Goal: Navigation & Orientation: Find specific page/section

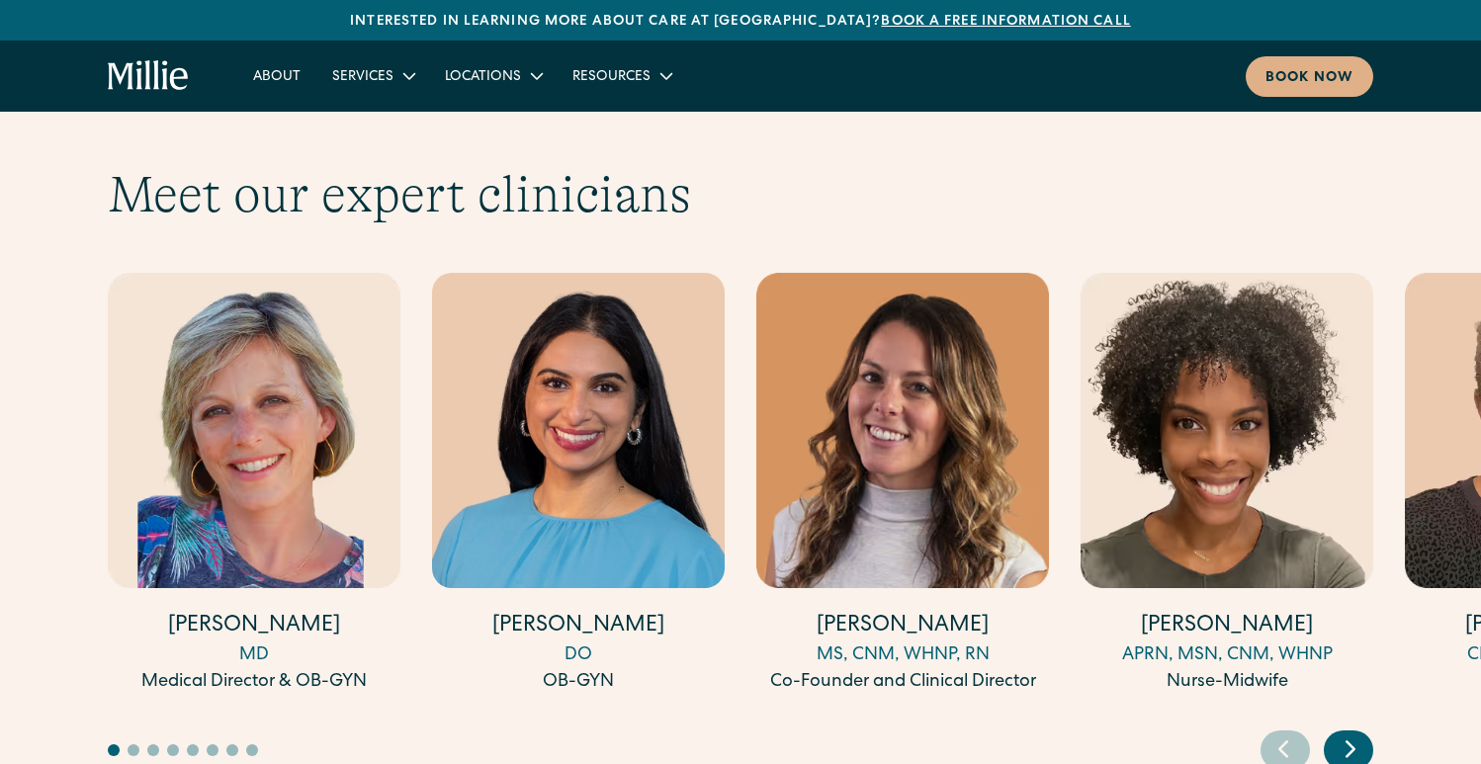
scroll to position [5393, 0]
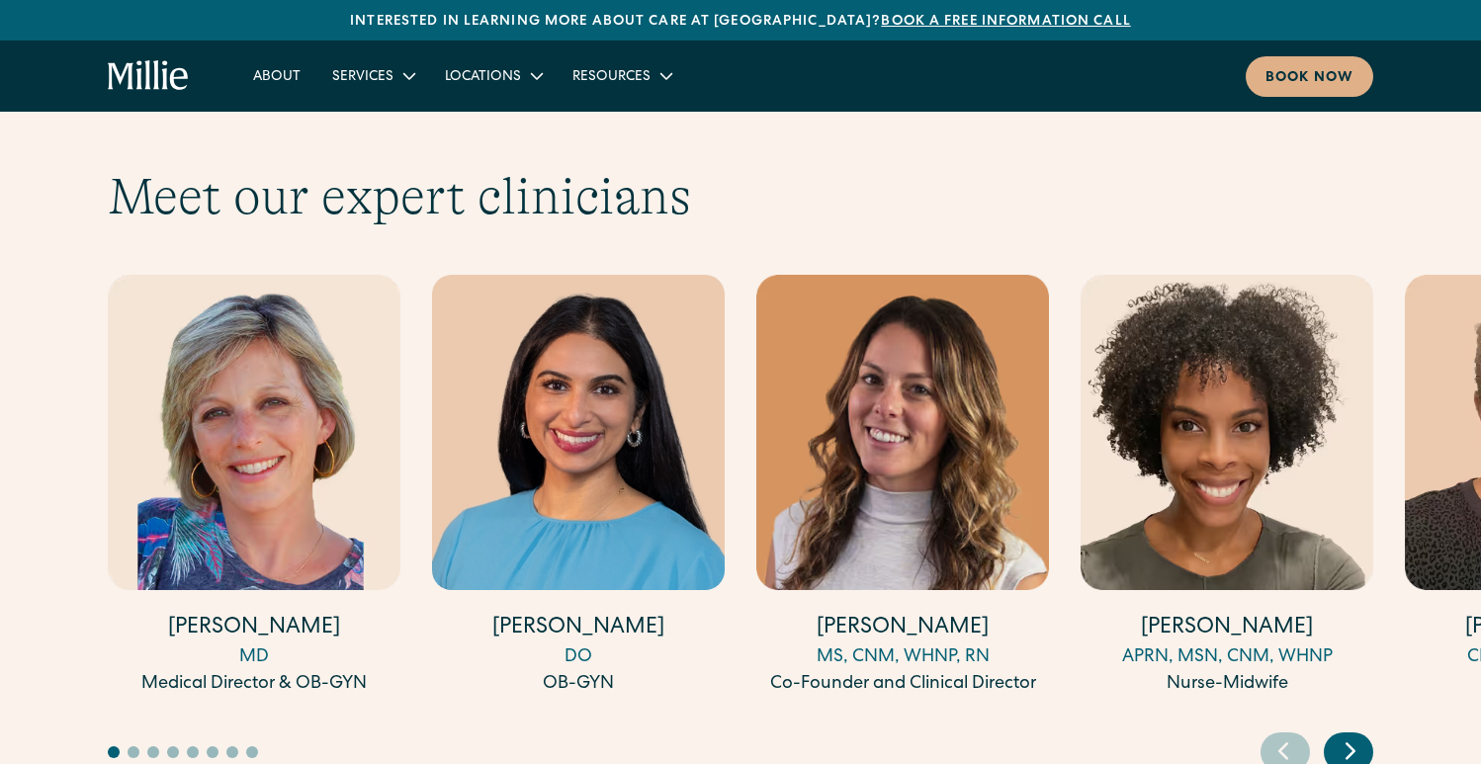
click at [1354, 736] on icon "Next slide" at bounding box center [1351, 751] width 30 height 31
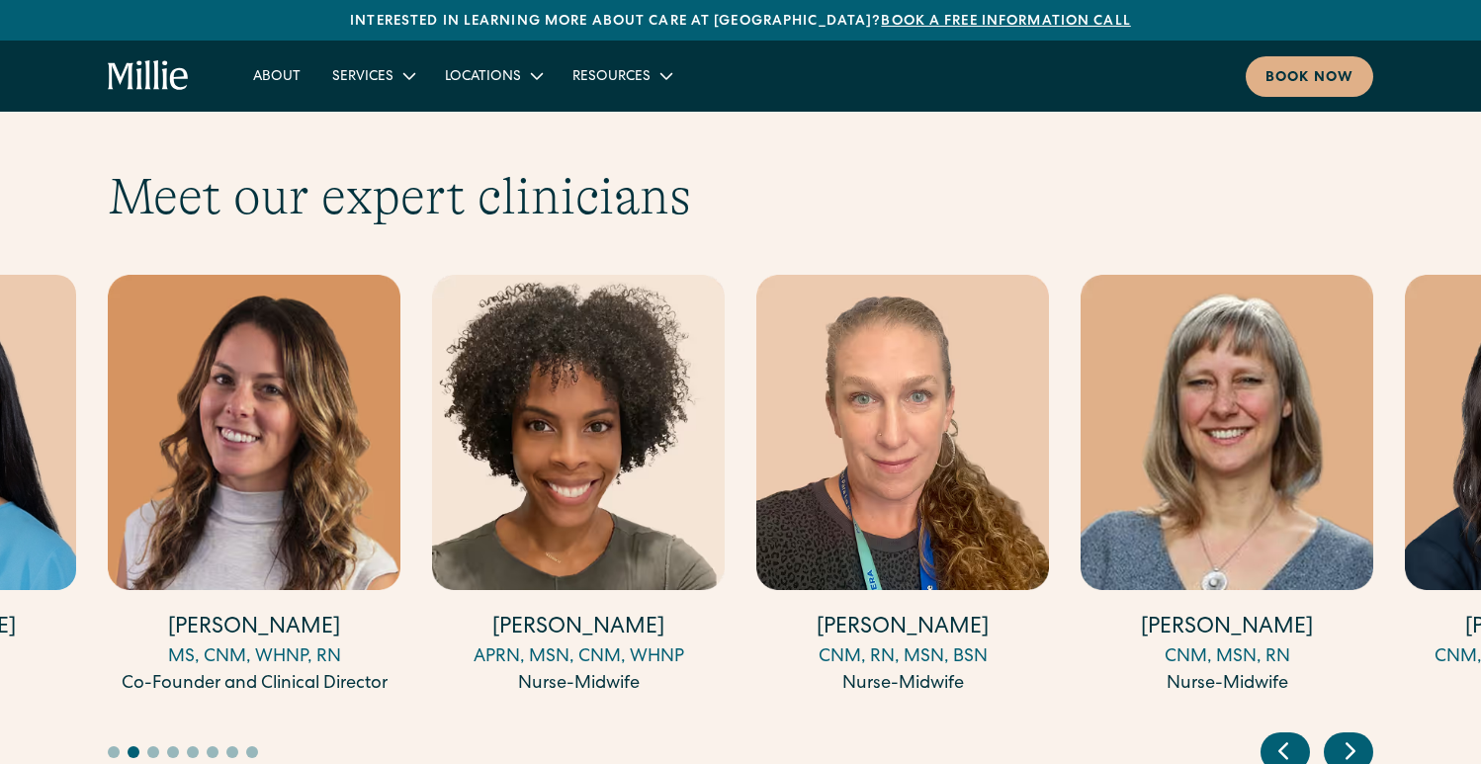
click at [1354, 736] on icon "Next slide" at bounding box center [1351, 751] width 30 height 31
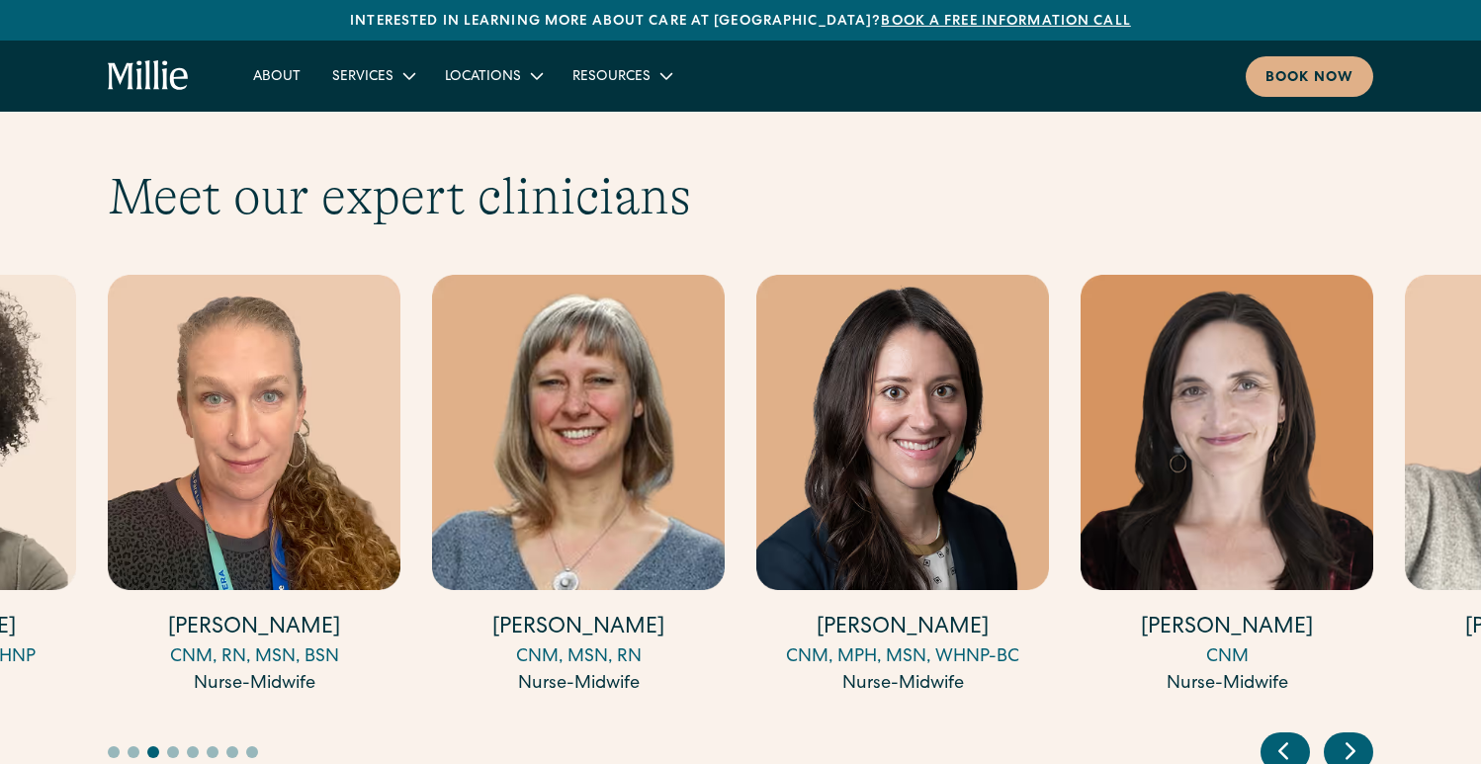
click at [1354, 736] on icon "Next slide" at bounding box center [1351, 751] width 30 height 31
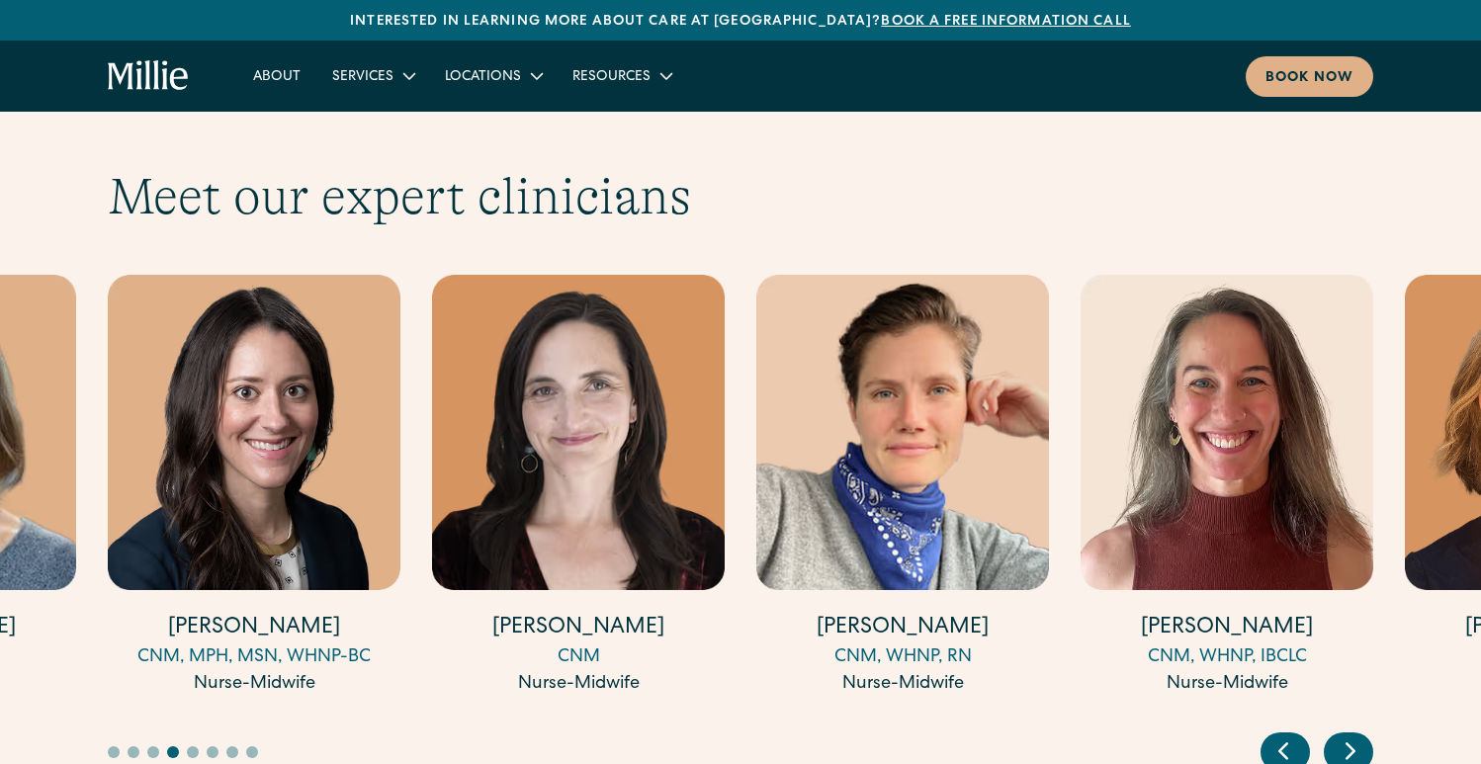
click at [1354, 736] on icon "Next slide" at bounding box center [1351, 751] width 30 height 31
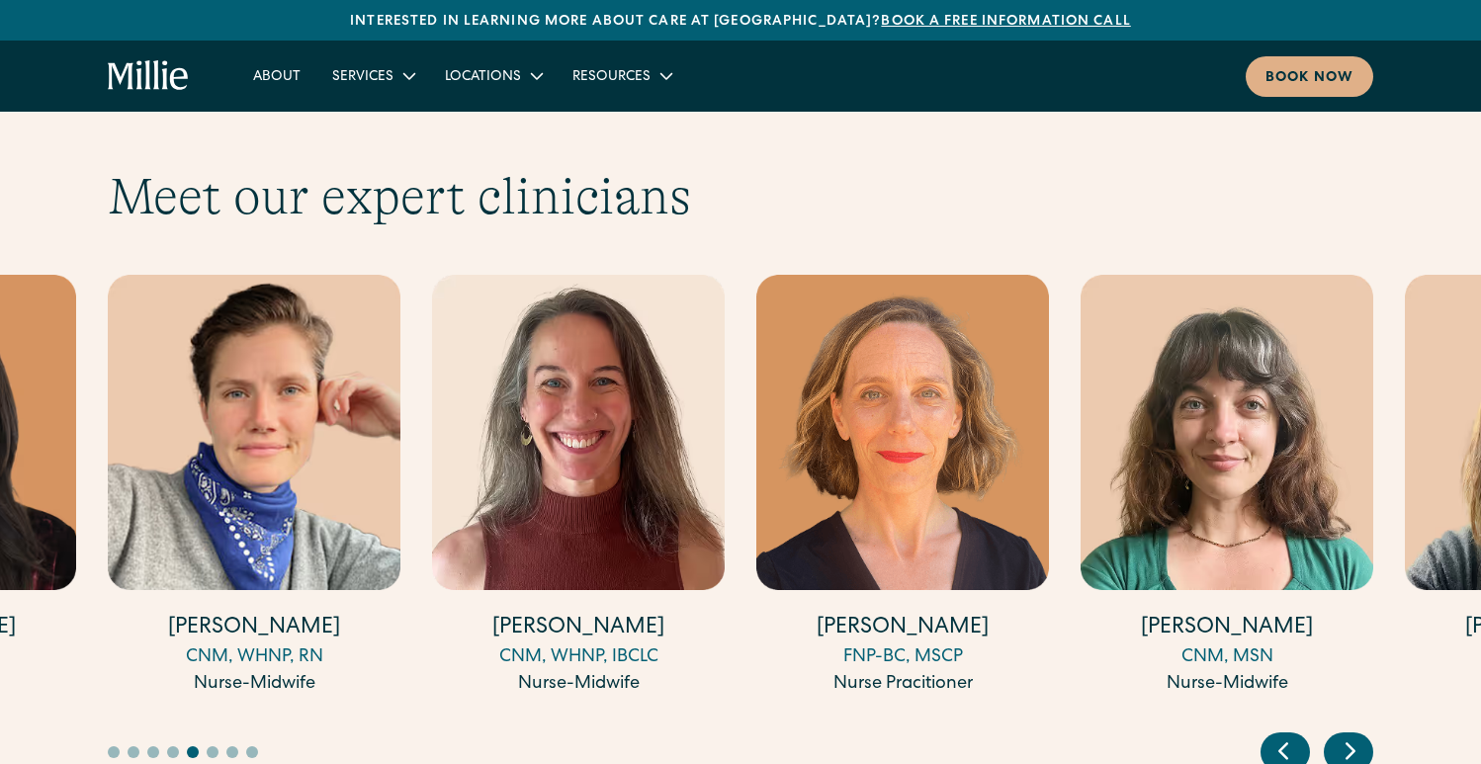
click at [1354, 736] on icon "Next slide" at bounding box center [1351, 751] width 30 height 31
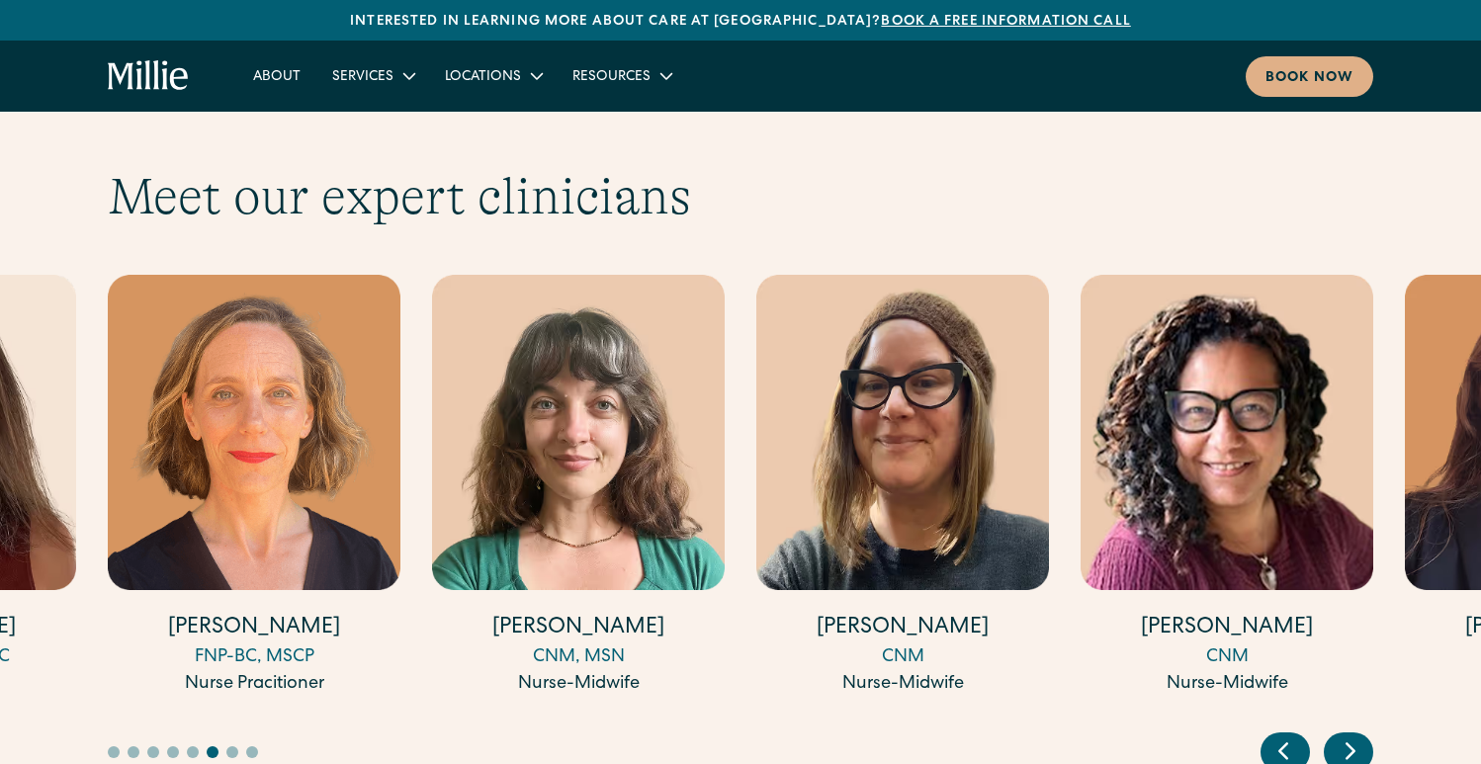
click at [1354, 736] on icon "Next slide" at bounding box center [1351, 751] width 30 height 31
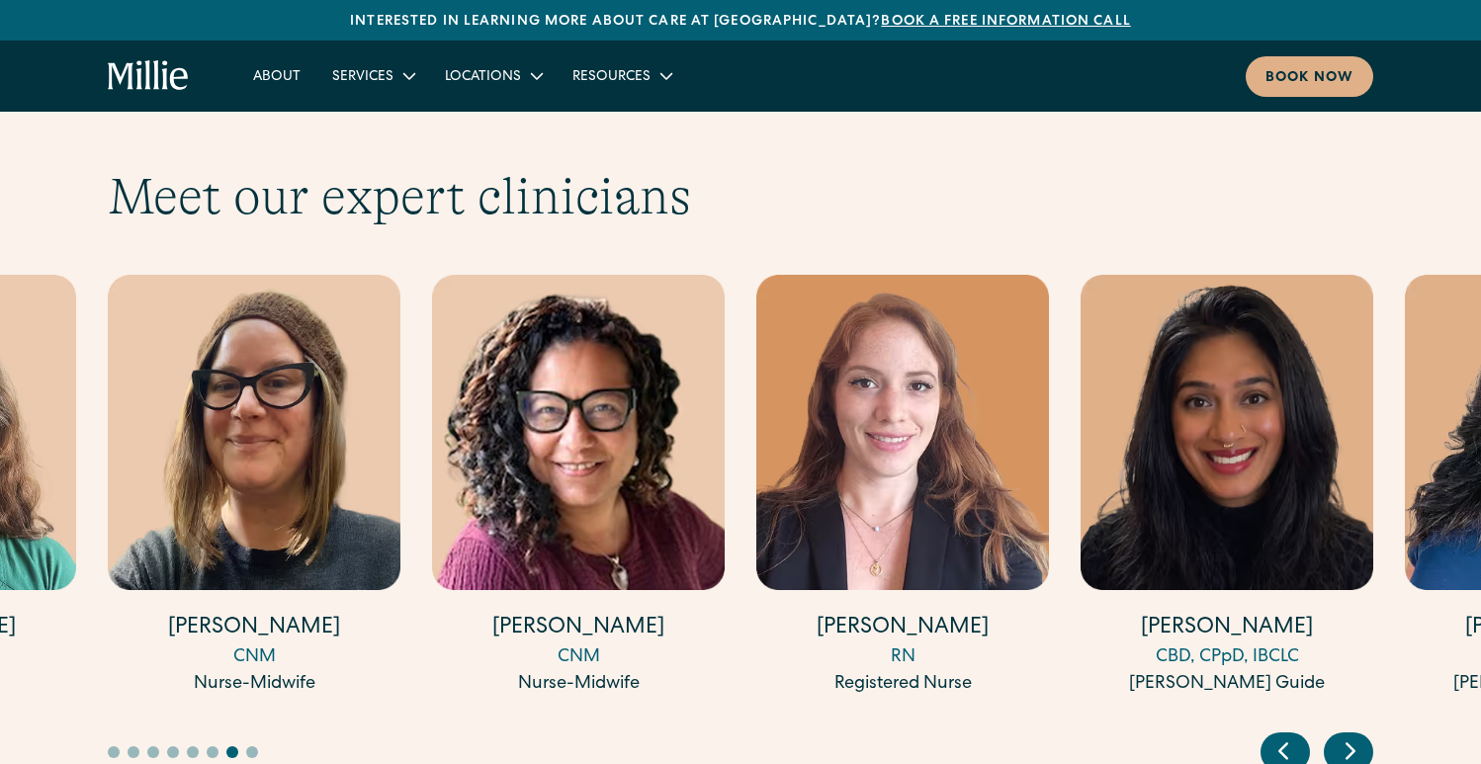
click at [1354, 736] on icon "Next slide" at bounding box center [1351, 751] width 30 height 31
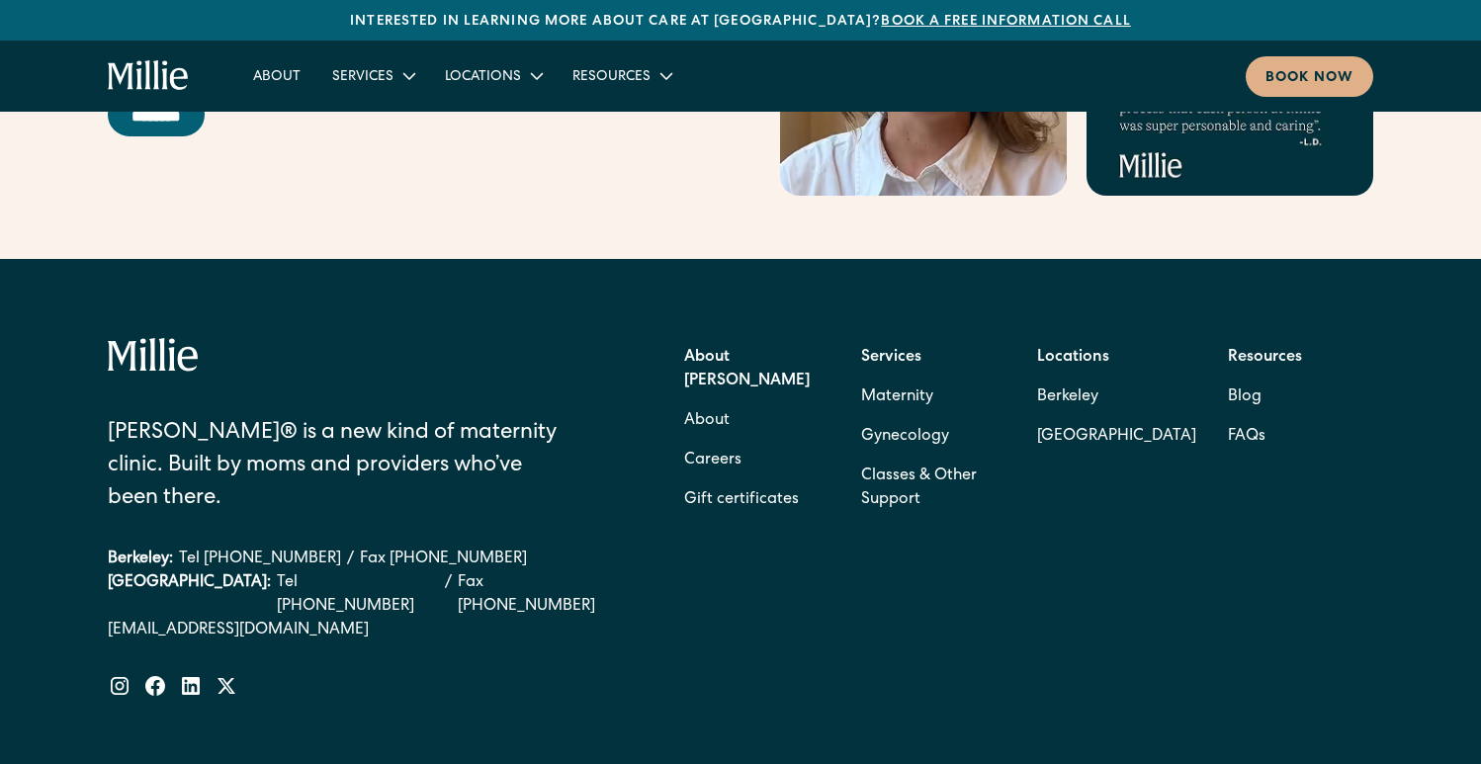
scroll to position [8027, 0]
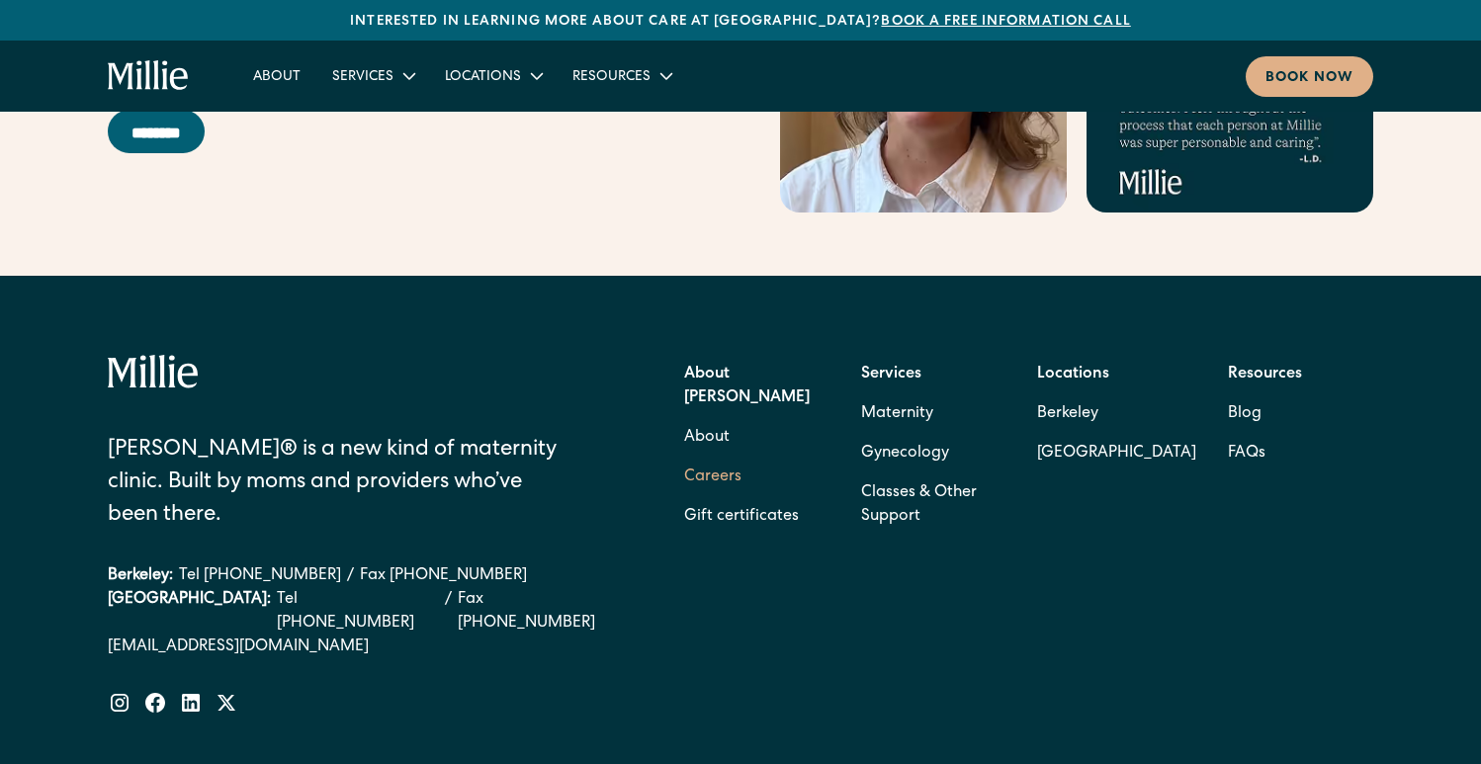
click at [731, 458] on link "Careers" at bounding box center [712, 478] width 57 height 40
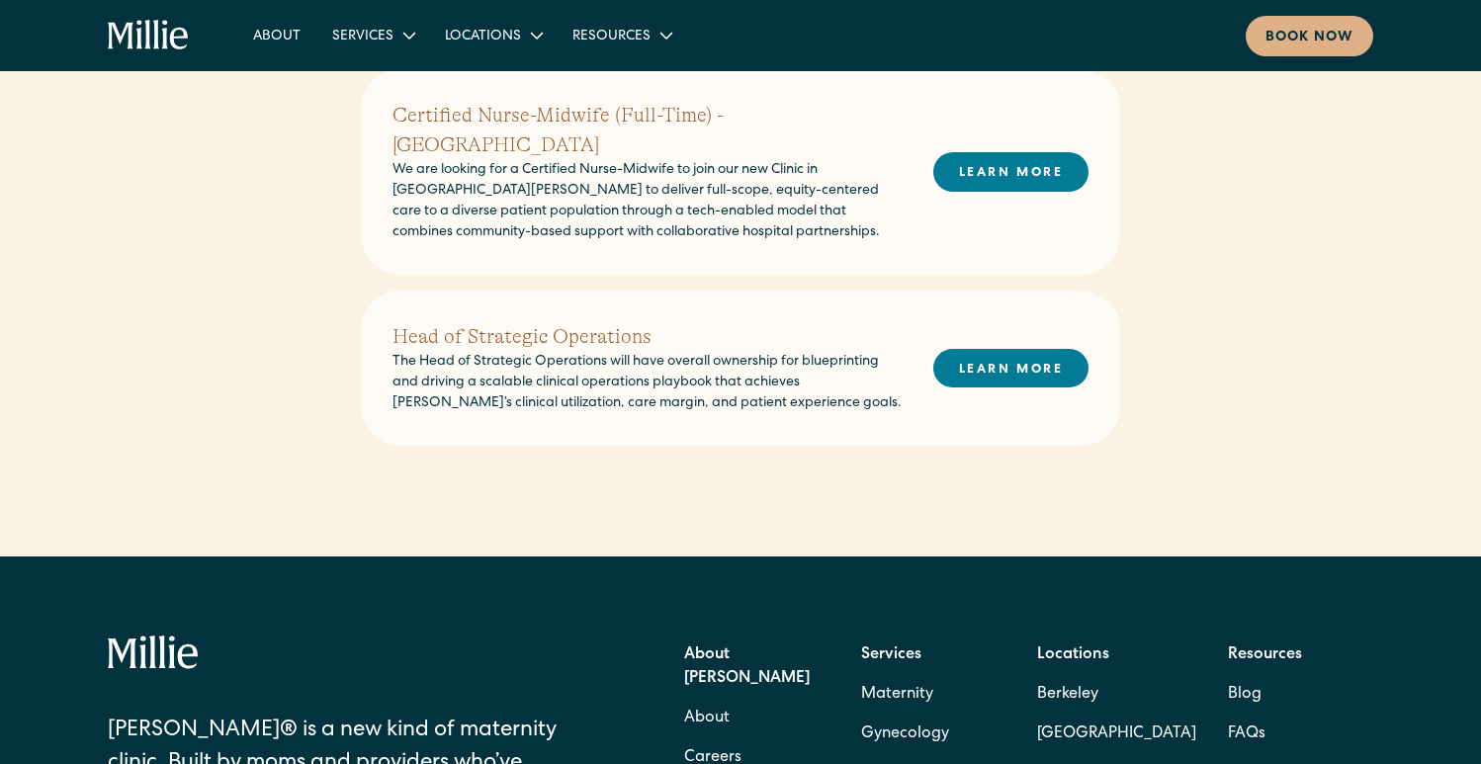
scroll to position [938, 0]
